Goal: Task Accomplishment & Management: Use online tool/utility

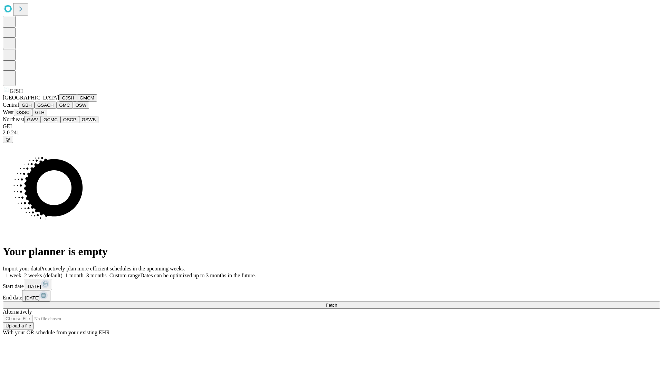
click at [59, 101] on button "GJSH" at bounding box center [68, 97] width 18 height 7
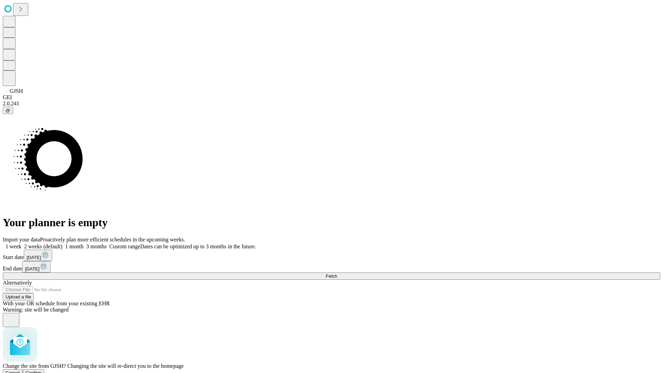
click at [42, 370] on span "Confirm" at bounding box center [34, 372] width 16 height 5
click at [21, 243] on label "1 week" at bounding box center [12, 246] width 19 height 6
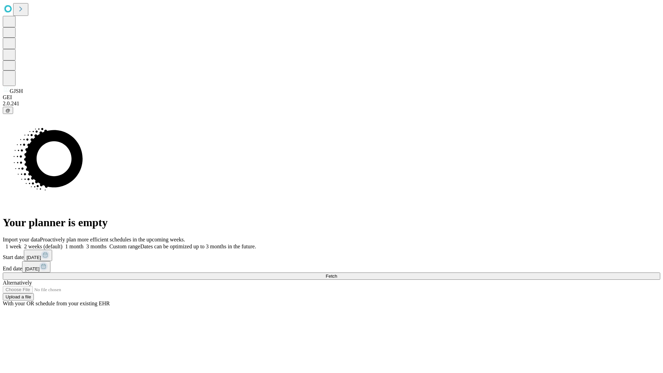
click at [337, 273] on span "Fetch" at bounding box center [330, 275] width 11 height 5
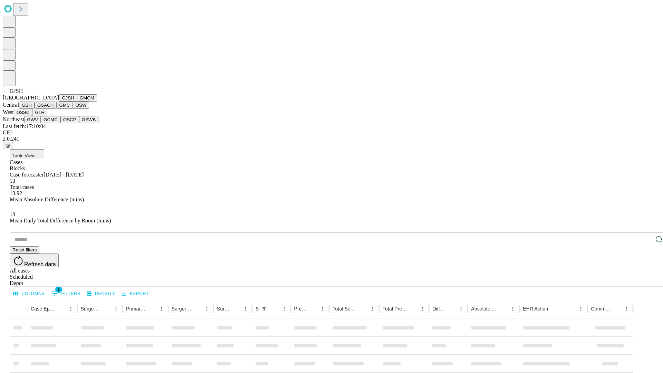
click at [77, 101] on button "GMCM" at bounding box center [87, 97] width 20 height 7
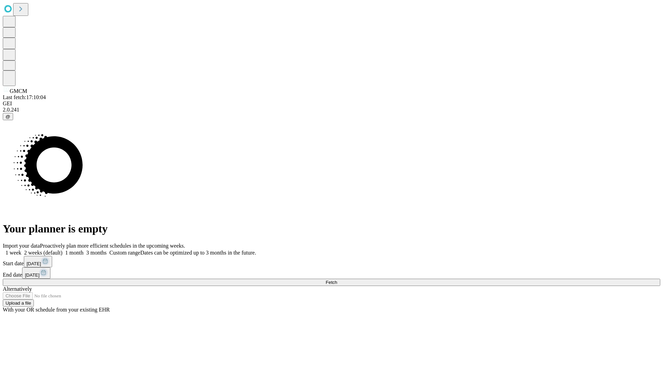
click at [21, 249] on label "1 week" at bounding box center [12, 252] width 19 height 6
click at [337, 280] on span "Fetch" at bounding box center [330, 282] width 11 height 5
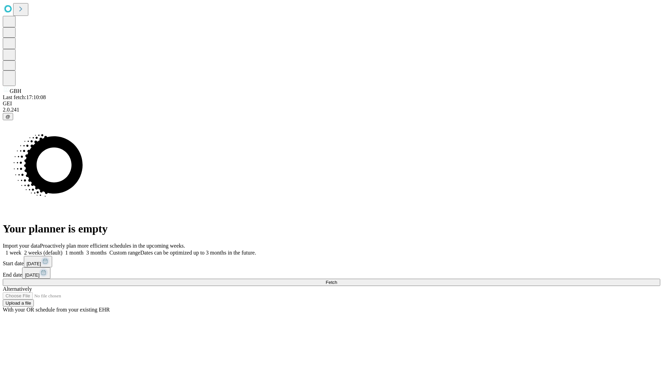
click at [21, 249] on label "1 week" at bounding box center [12, 252] width 19 height 6
click at [337, 280] on span "Fetch" at bounding box center [330, 282] width 11 height 5
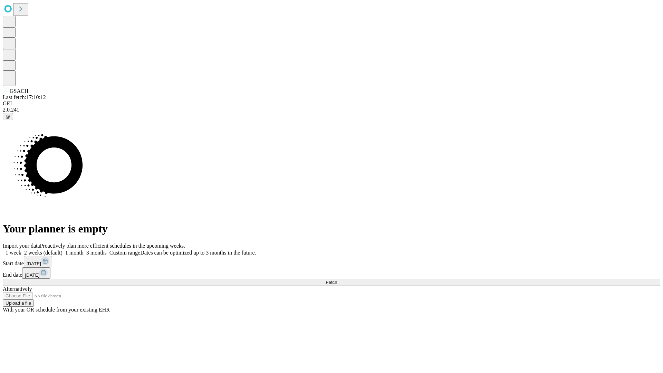
click at [337, 280] on span "Fetch" at bounding box center [330, 282] width 11 height 5
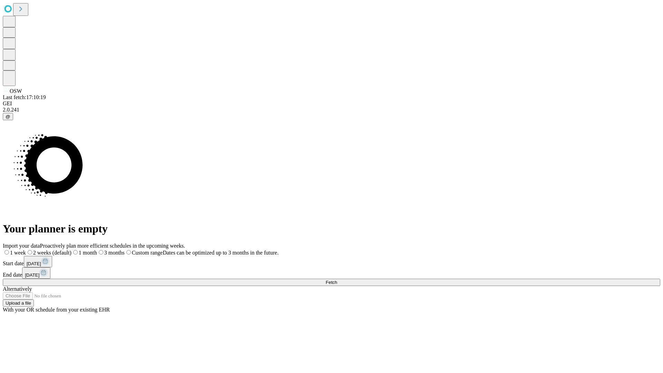
click at [26, 249] on label "1 week" at bounding box center [14, 252] width 23 height 6
click at [337, 280] on span "Fetch" at bounding box center [330, 282] width 11 height 5
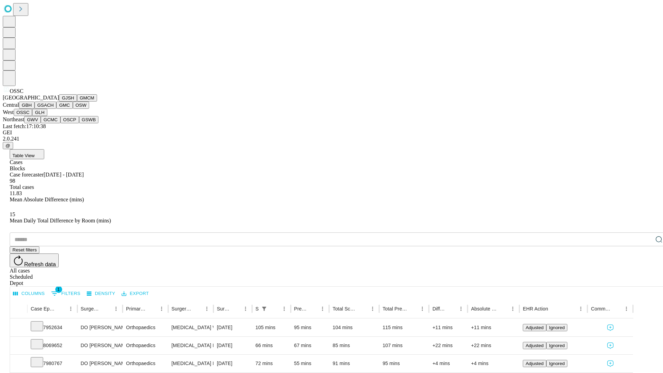
click at [47, 116] on button "GLH" at bounding box center [39, 112] width 15 height 7
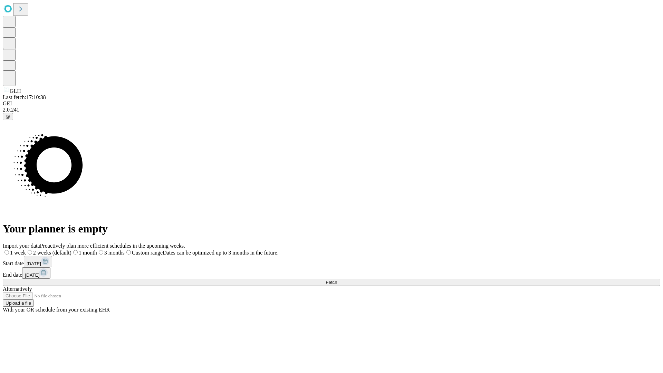
click at [26, 249] on label "1 week" at bounding box center [14, 252] width 23 height 6
click at [337, 280] on span "Fetch" at bounding box center [330, 282] width 11 height 5
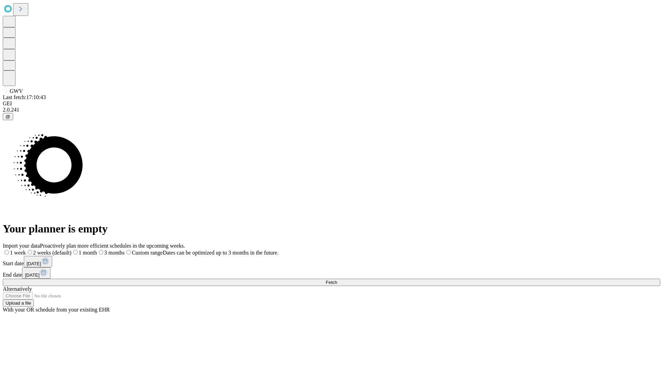
click at [26, 249] on label "1 week" at bounding box center [14, 252] width 23 height 6
click at [337, 280] on span "Fetch" at bounding box center [330, 282] width 11 height 5
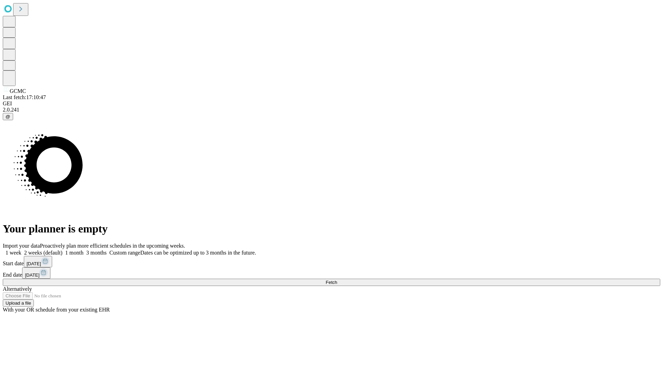
click at [21, 249] on label "1 week" at bounding box center [12, 252] width 19 height 6
click at [337, 280] on span "Fetch" at bounding box center [330, 282] width 11 height 5
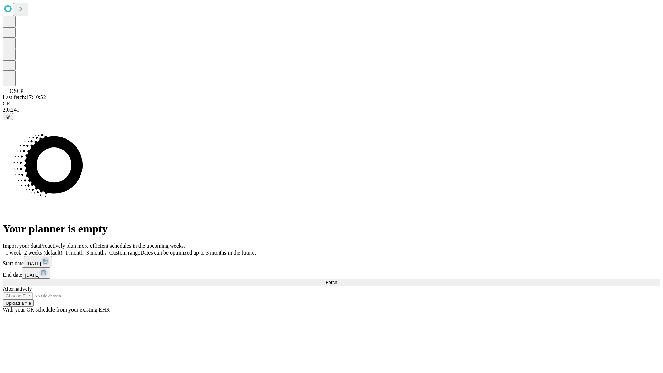
click at [21, 249] on label "1 week" at bounding box center [12, 252] width 19 height 6
click at [337, 280] on span "Fetch" at bounding box center [330, 282] width 11 height 5
